Goal: Information Seeking & Learning: Learn about a topic

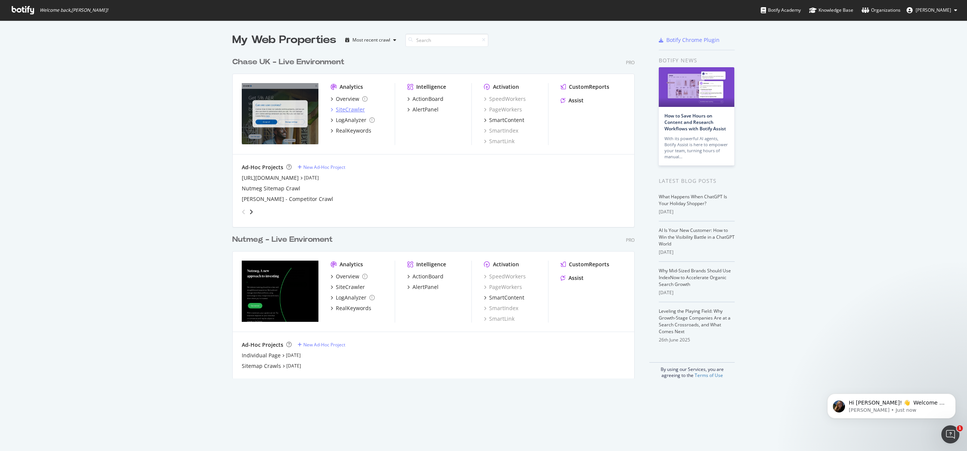
click at [341, 111] on div "SiteCrawler" at bounding box center [350, 110] width 29 height 8
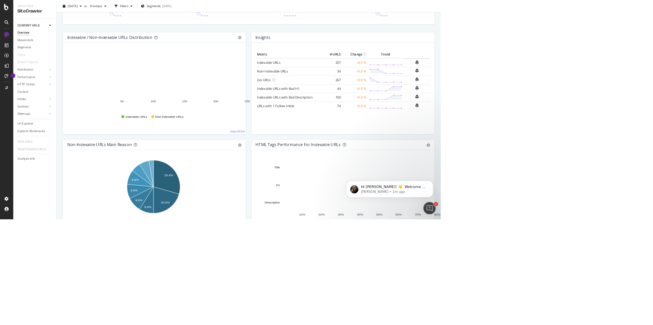
scroll to position [65, 0]
